Goal: Task Accomplishment & Management: Manage account settings

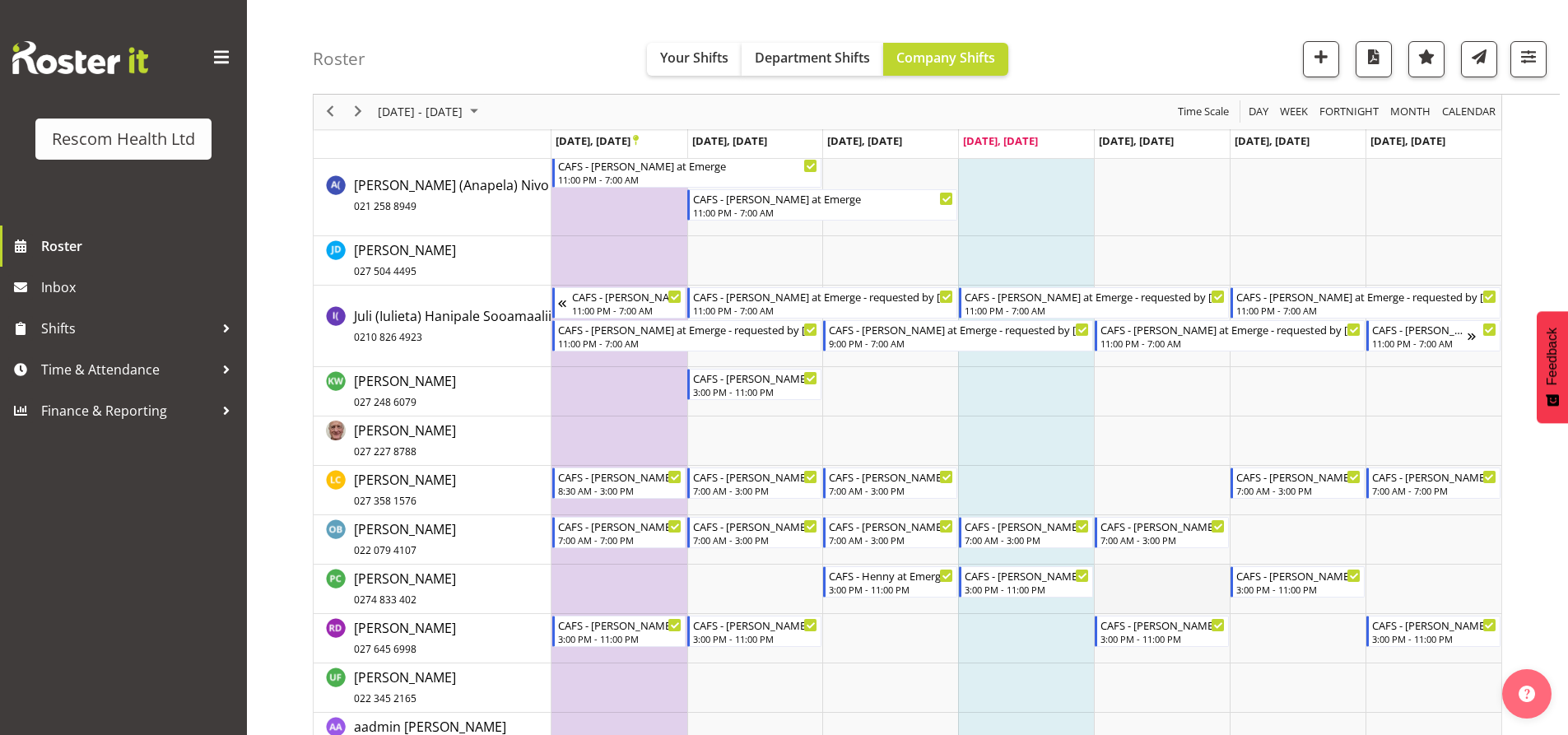
scroll to position [314, 0]
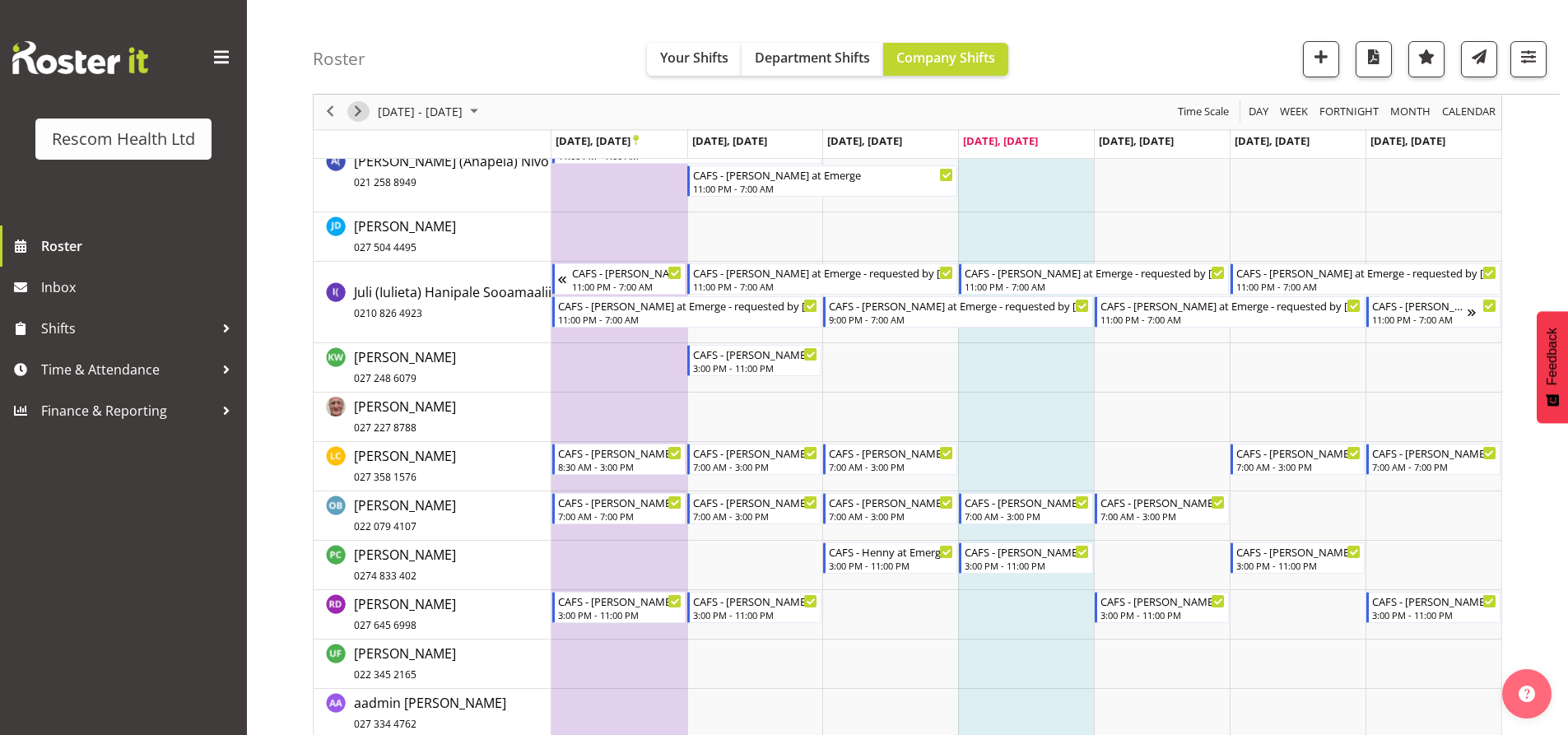
click at [361, 113] on span "Next" at bounding box center [358, 112] width 20 height 21
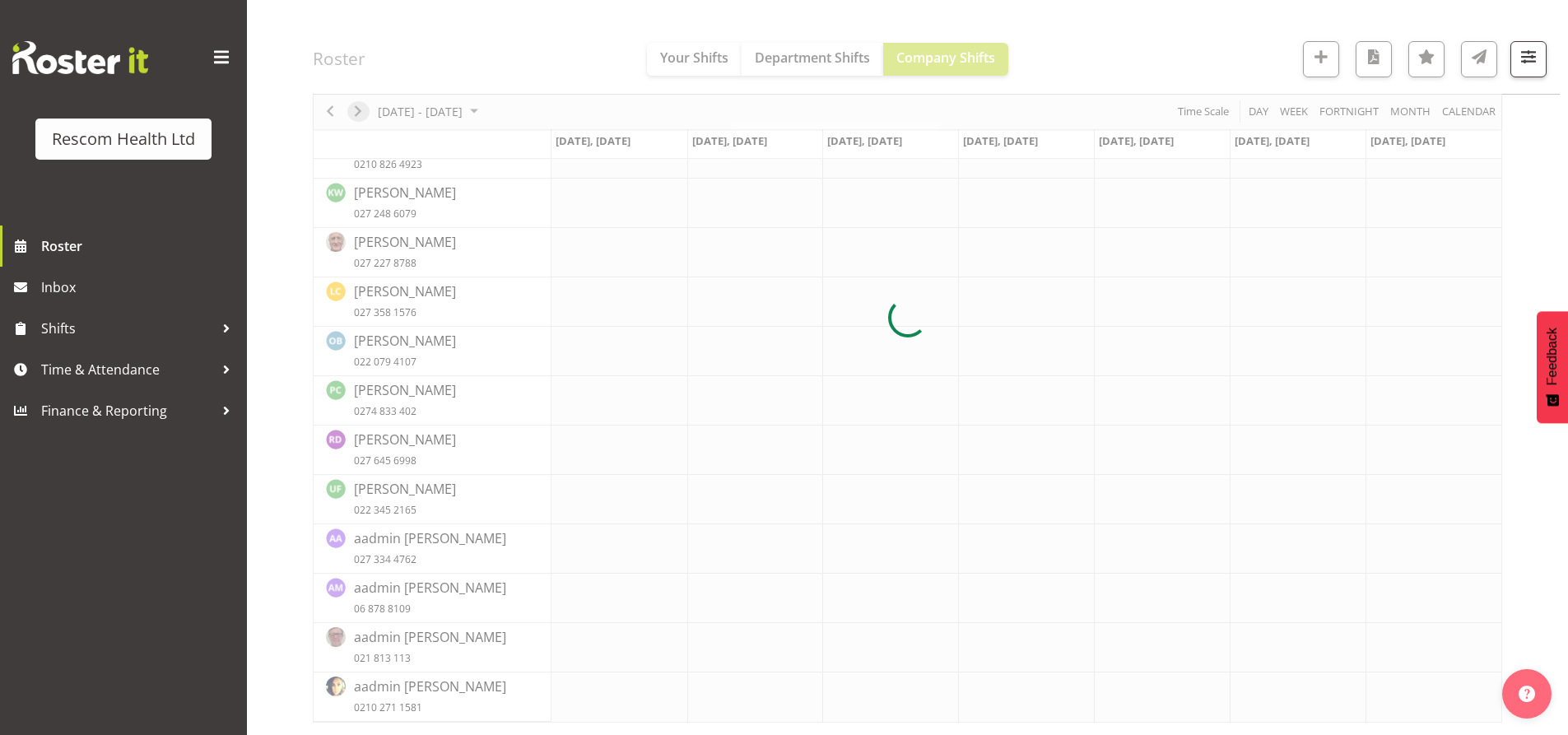
scroll to position [250, 0]
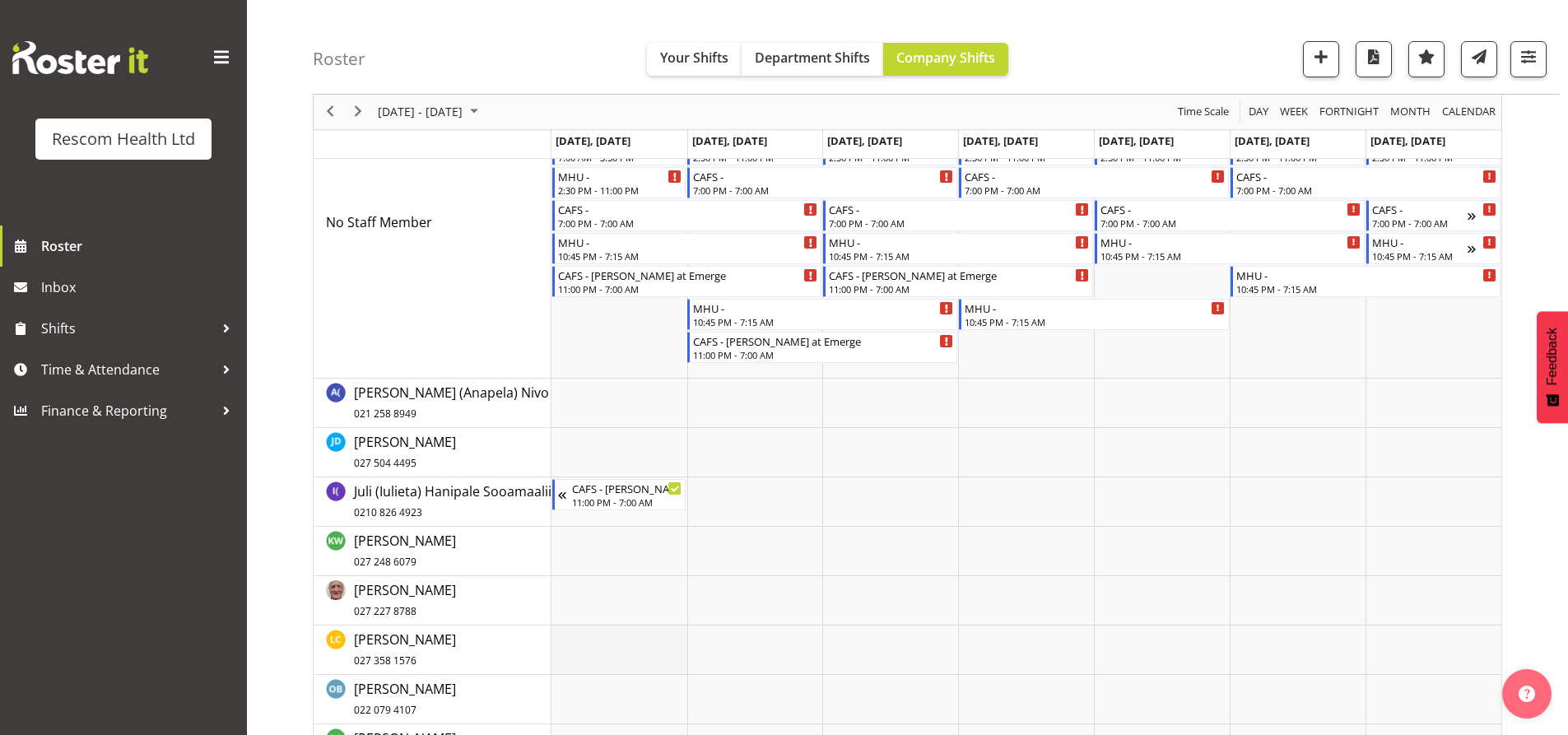
scroll to position [83, 0]
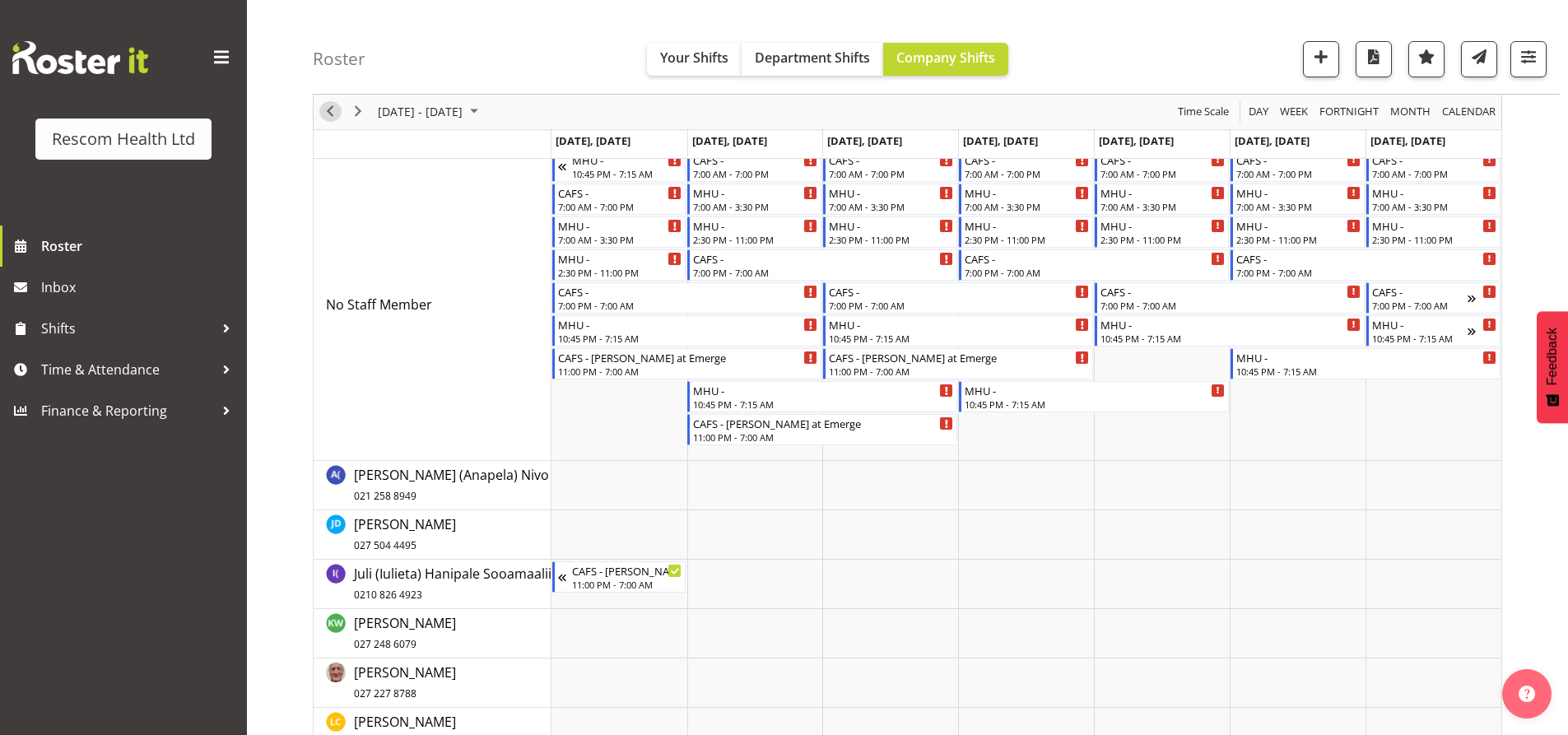
click at [330, 114] on span "Previous" at bounding box center [330, 112] width 20 height 21
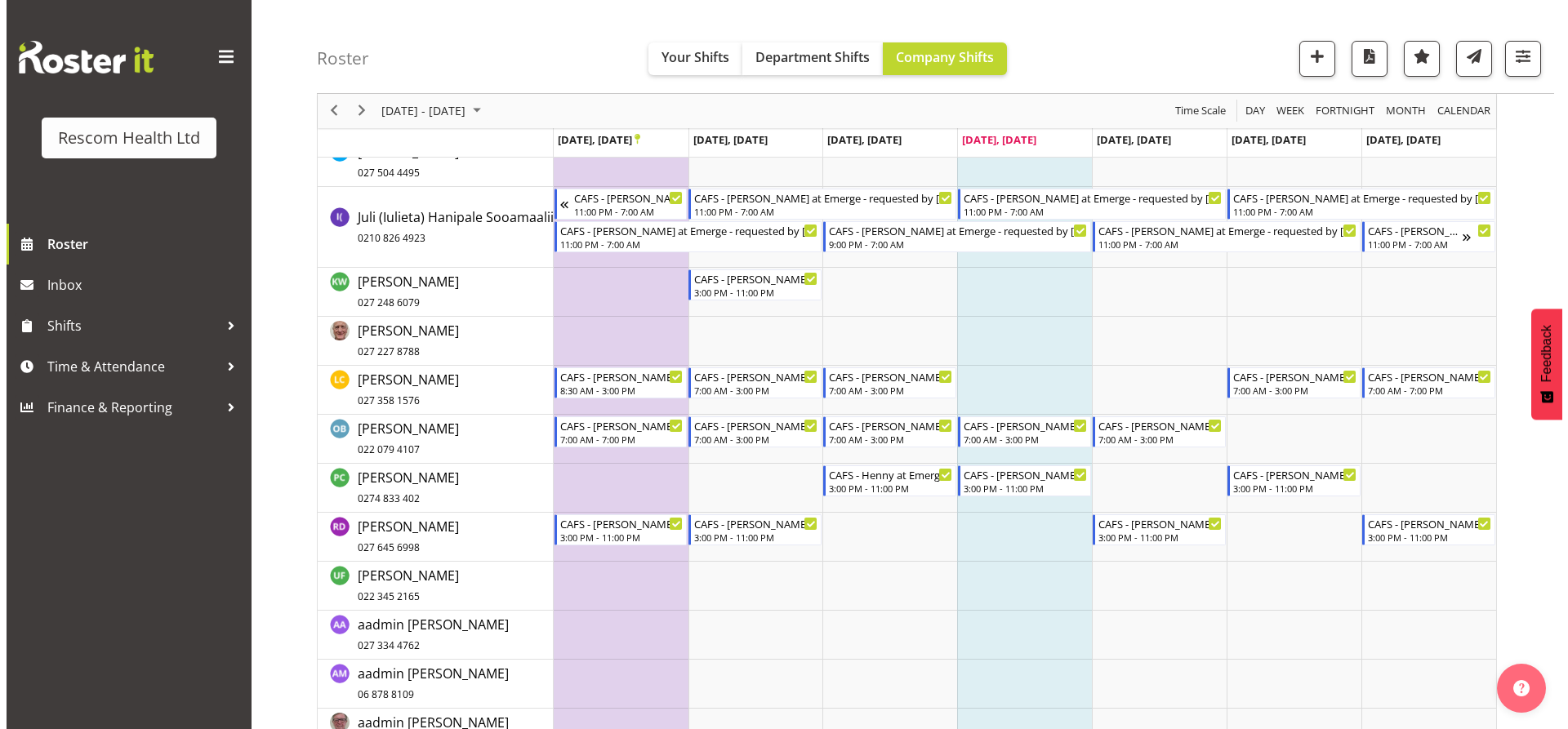
scroll to position [408, 0]
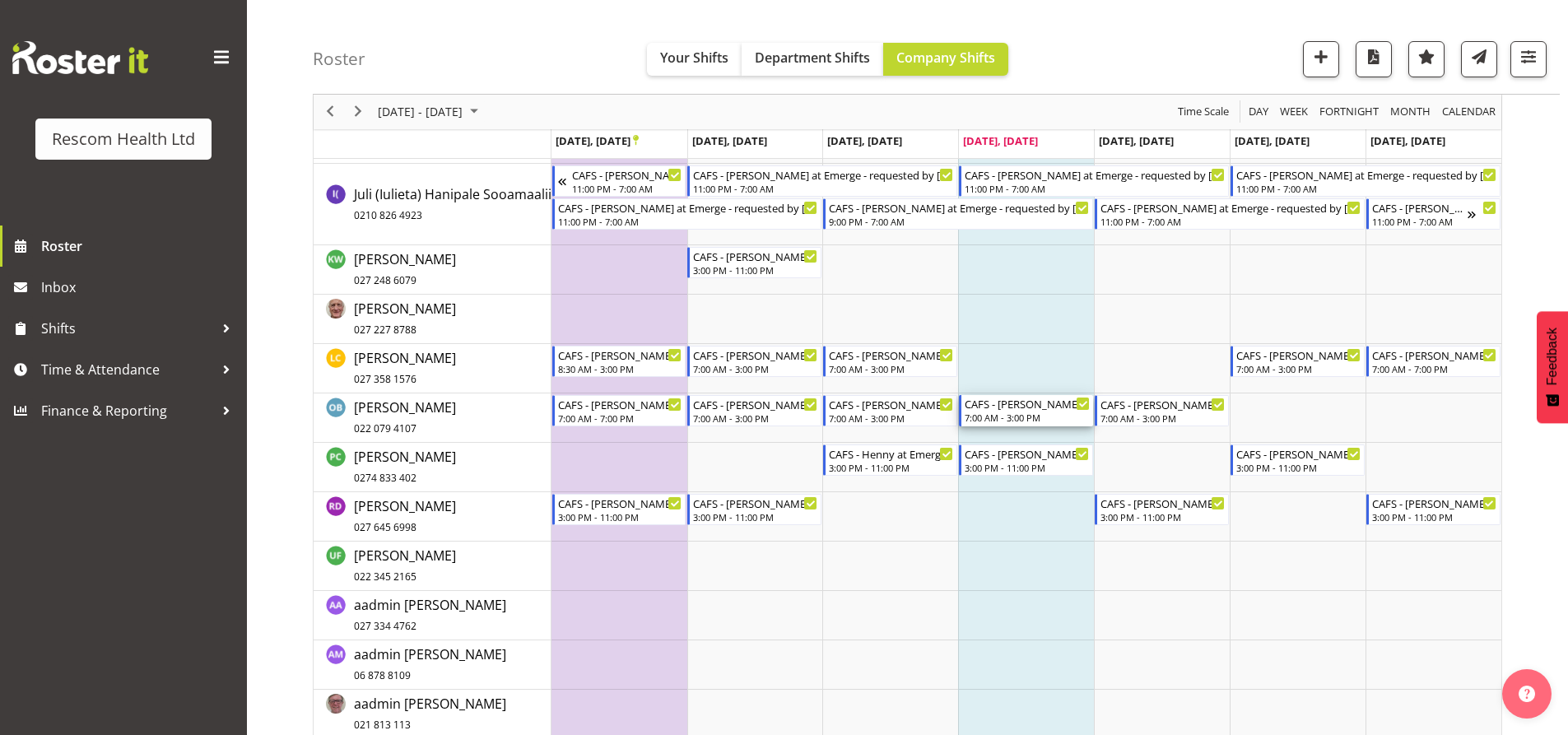
click at [1037, 420] on div "7:00 AM - 3:00 PM" at bounding box center [1027, 417] width 125 height 13
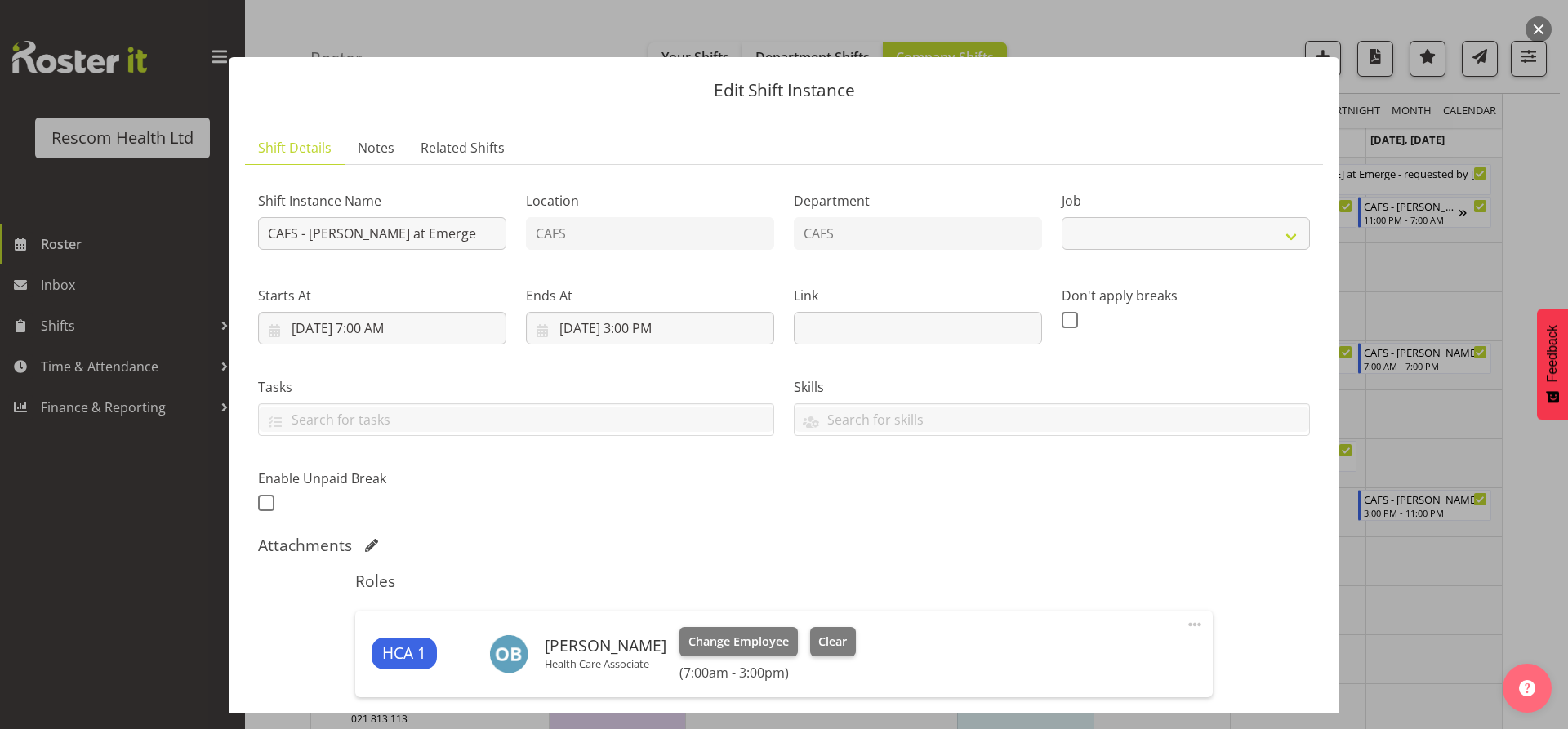
select select "4188"
click at [629, 326] on input "[DATE] 3:00 PM" at bounding box center [650, 328] width 248 height 32
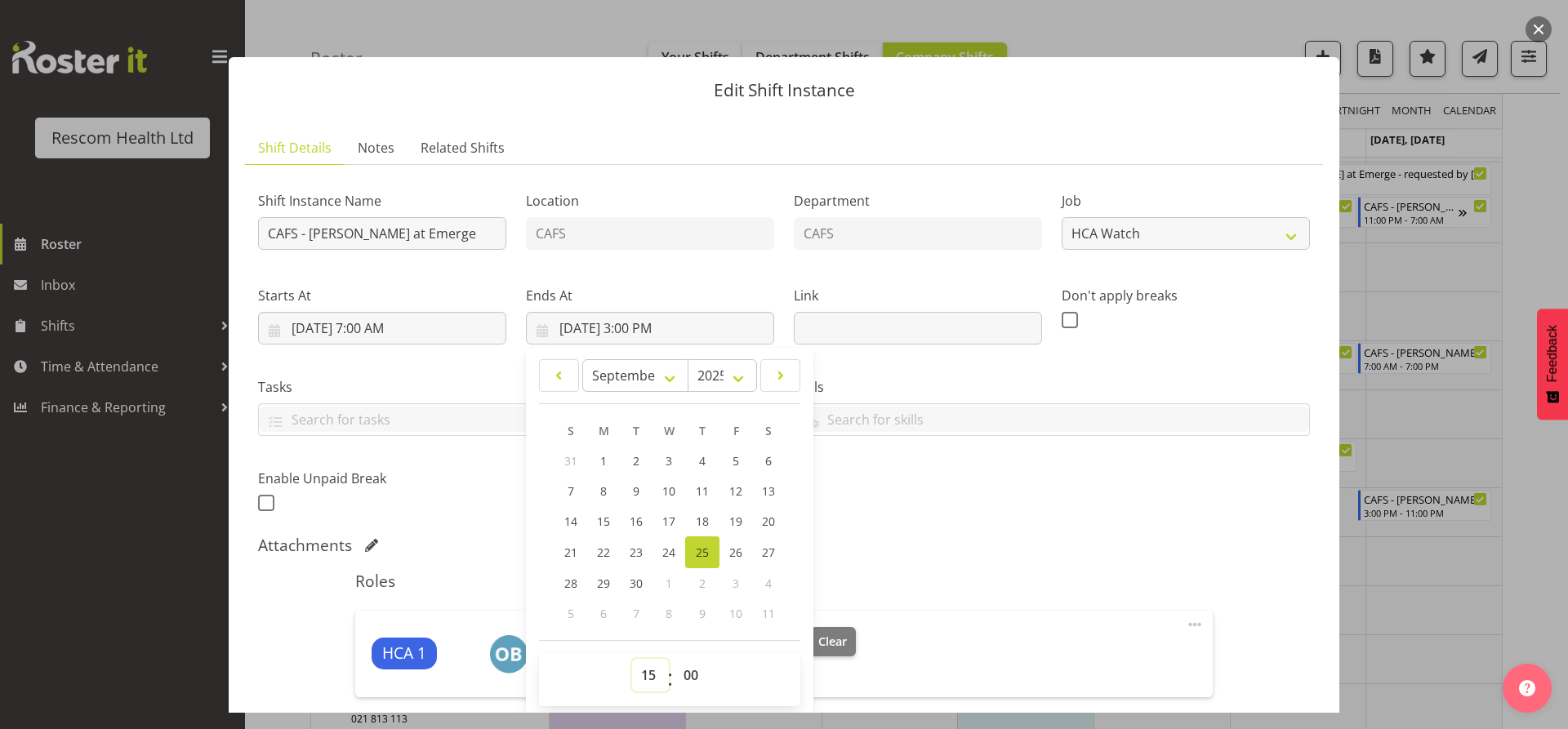
click at [647, 675] on select "00 01 02 03 04 05 06 07 08 09 10 11 12 13 14 15 16 17 18 19 20 21 22 23" at bounding box center [651, 674] width 36 height 32
select select "19"
click at [632, 659] on select "00 01 02 03 04 05 06 07 08 09 10 11 12 13 14 15 16 17 18 19 20 21 22 23" at bounding box center [651, 674] width 36 height 32
type input "[DATE] 7:00 PM"
click at [931, 519] on div "Shift Instance Name CAFS - [PERSON_NAME] at Emerge Location CAFS Department CAF…" at bounding box center [784, 347] width 1072 height 357
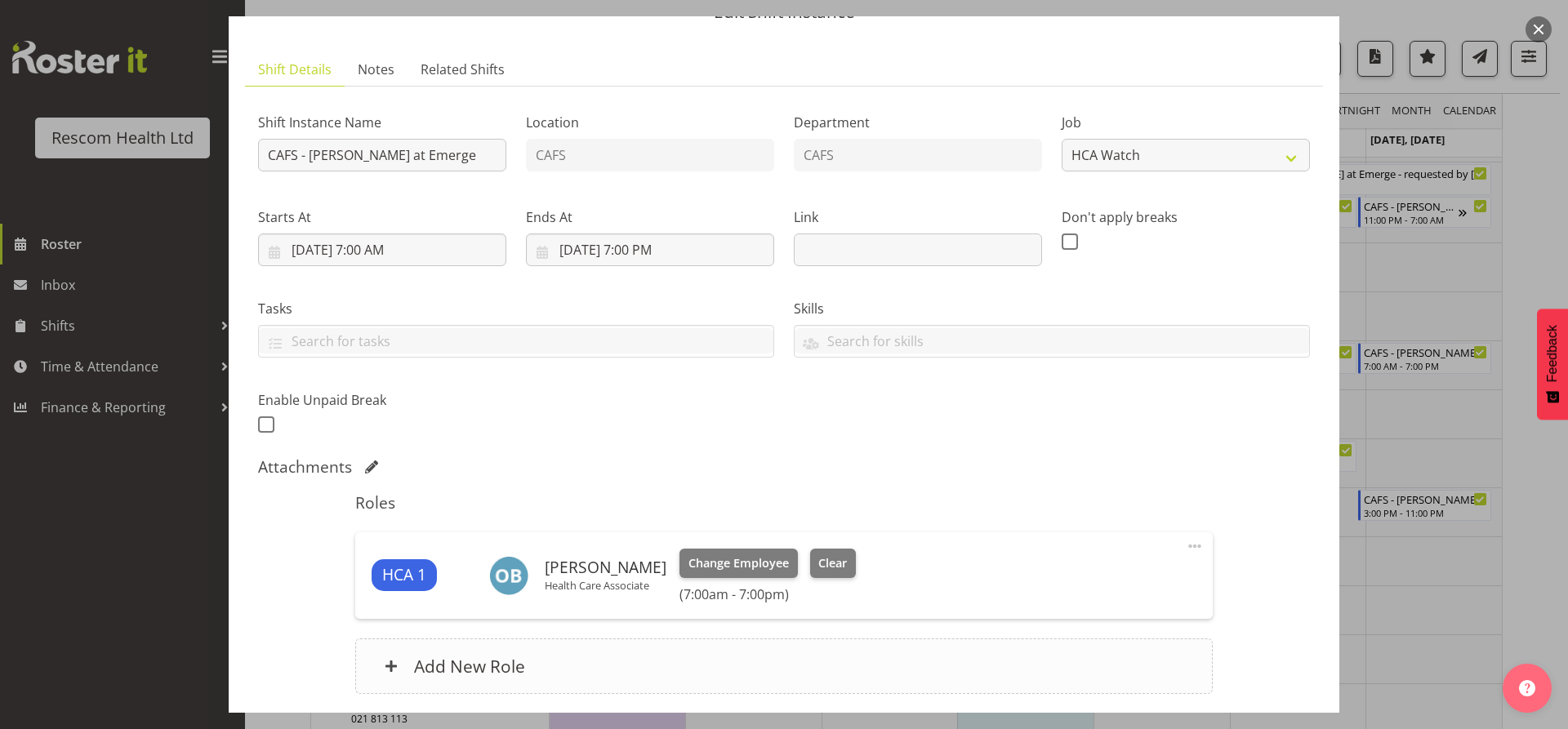
scroll to position [163, 0]
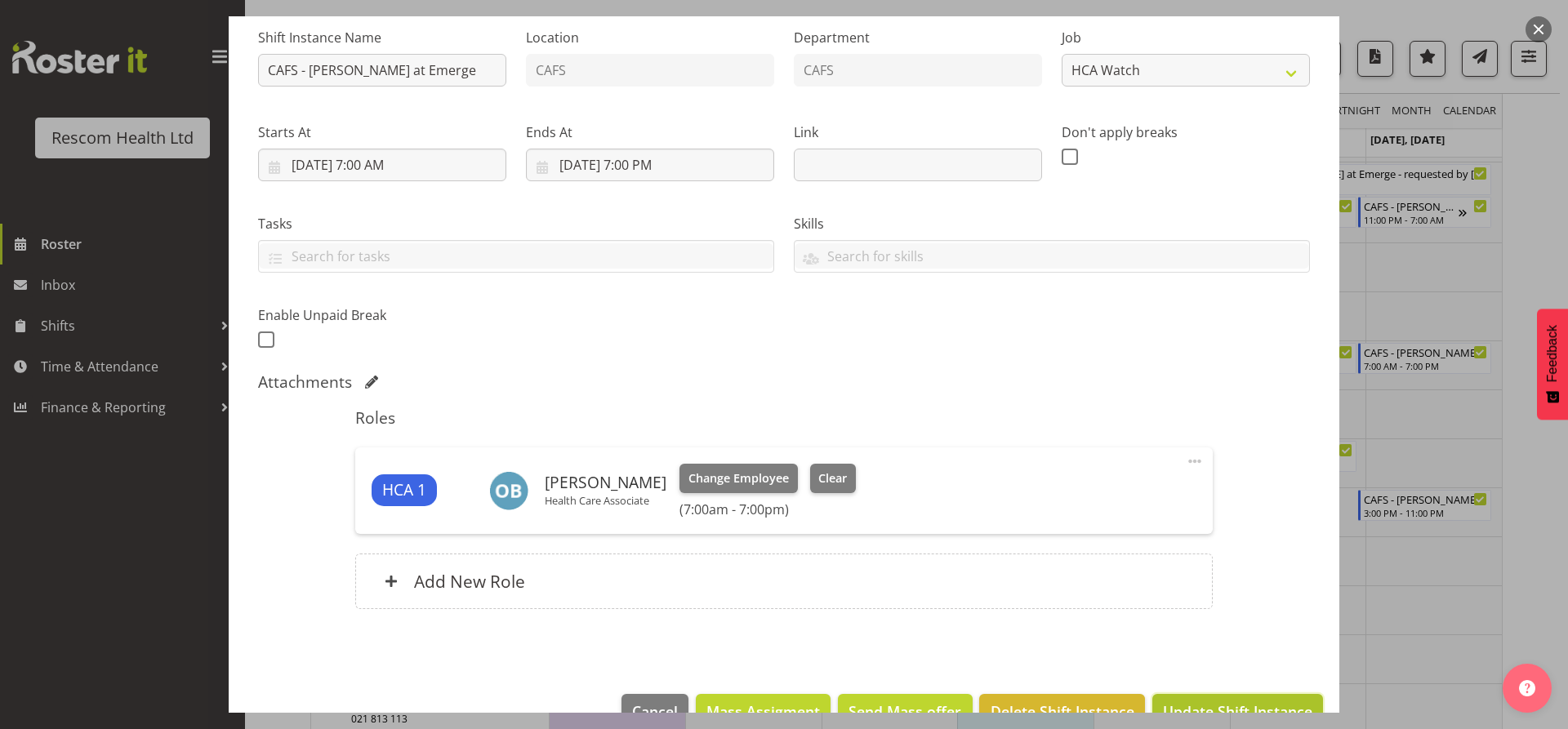
click at [1276, 704] on span "Update Shift Instance" at bounding box center [1238, 712] width 150 height 22
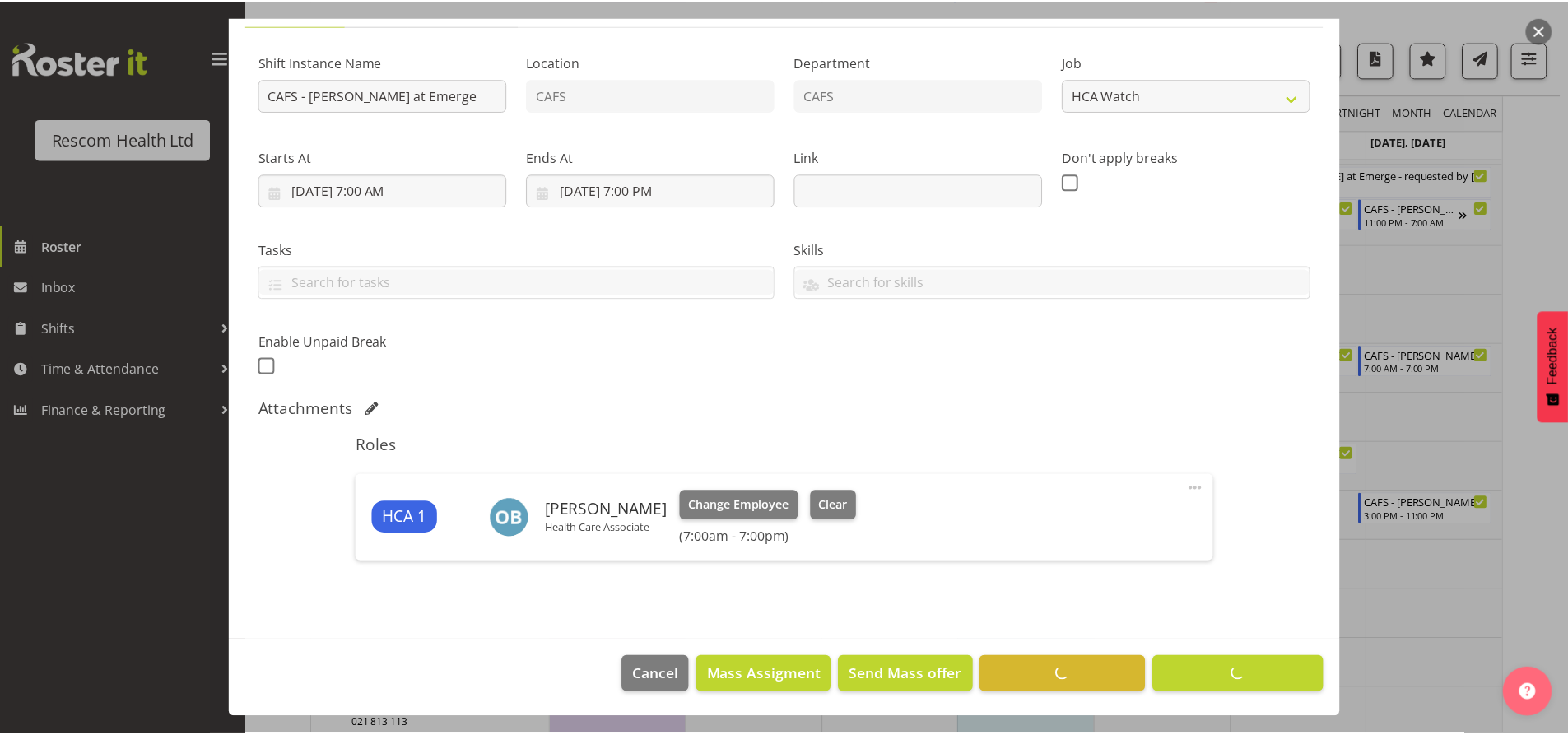
scroll to position [250, 0]
